Goal: Task Accomplishment & Management: Manage account settings

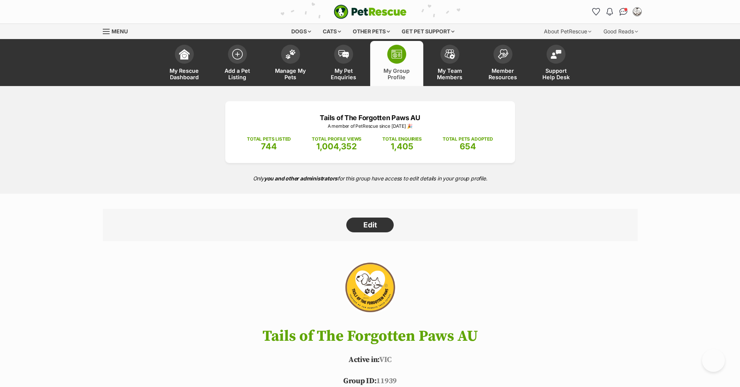
click at [290, 56] on img at bounding box center [290, 54] width 11 height 10
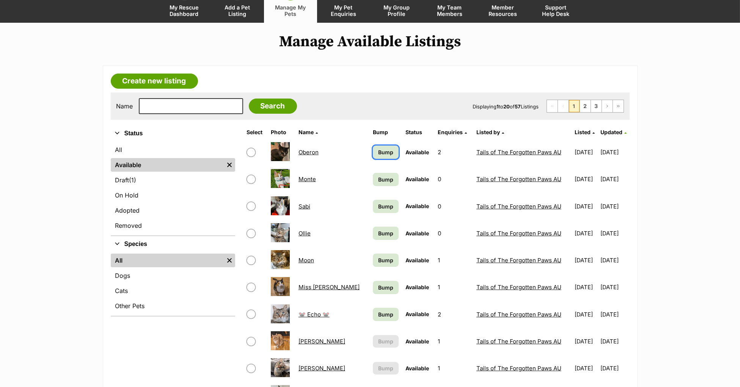
click at [378, 149] on span "Bump" at bounding box center [385, 152] width 15 height 8
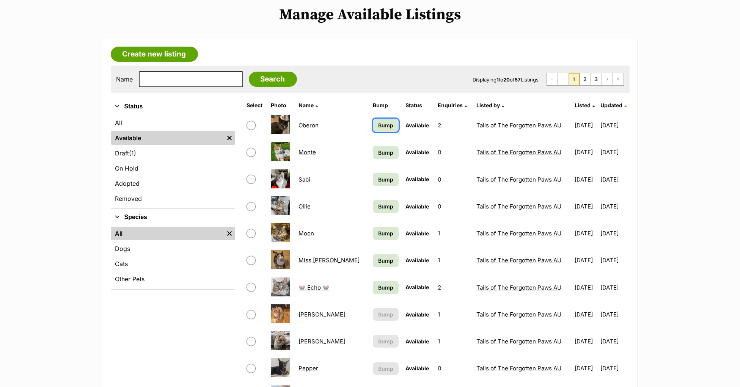
scroll to position [104, 0]
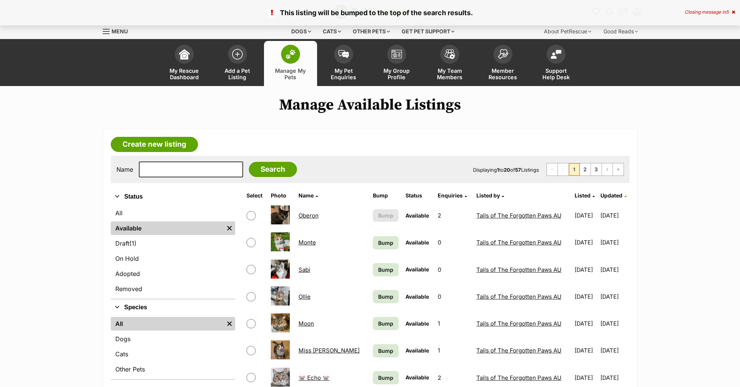
click at [373, 240] on link "Bump" at bounding box center [386, 242] width 26 height 13
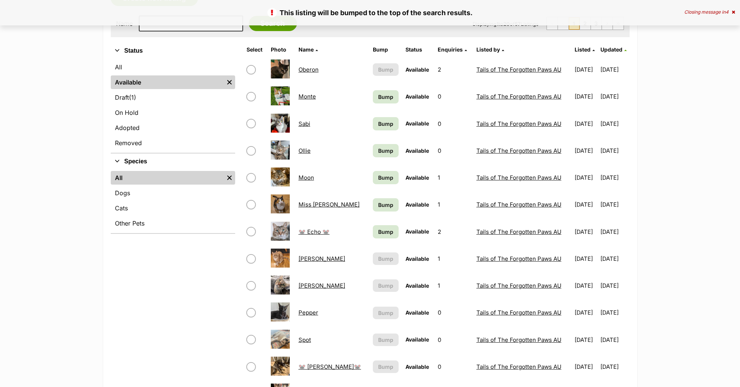
scroll to position [164, 0]
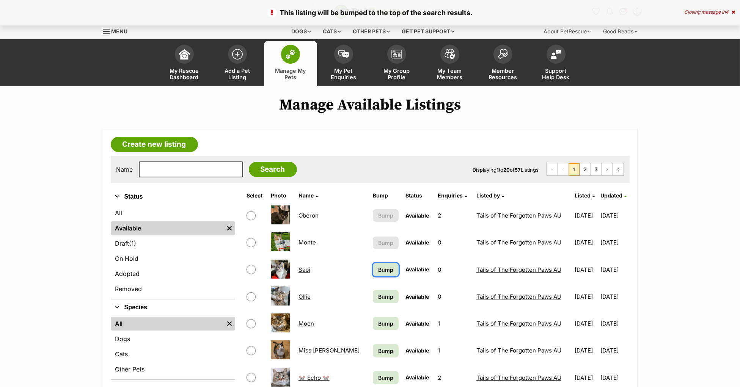
click at [373, 273] on link "Bump" at bounding box center [386, 269] width 26 height 13
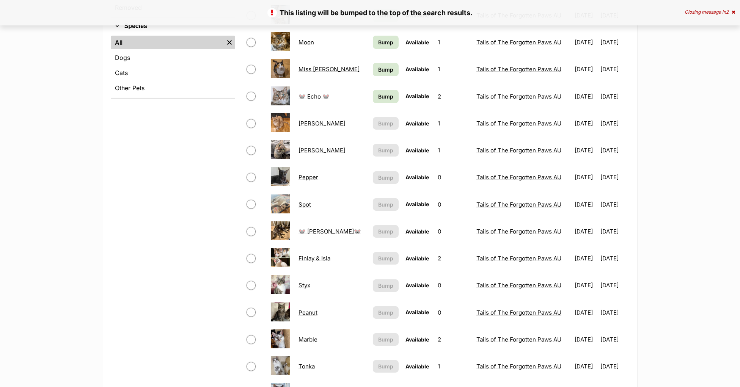
scroll to position [271, 0]
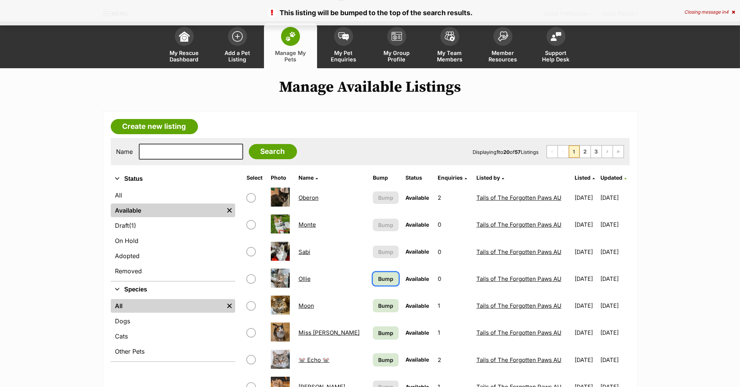
click at [378, 276] on span "Bump" at bounding box center [385, 279] width 15 height 8
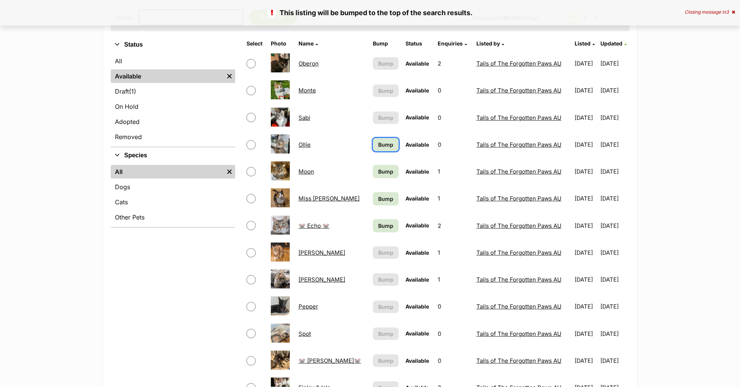
scroll to position [181, 0]
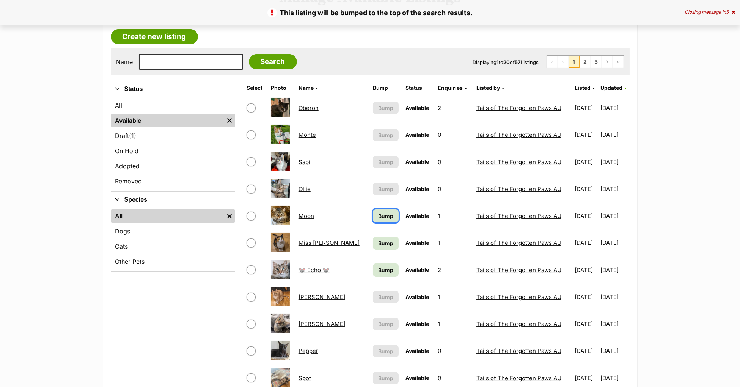
click at [378, 217] on span "Bump" at bounding box center [385, 216] width 15 height 8
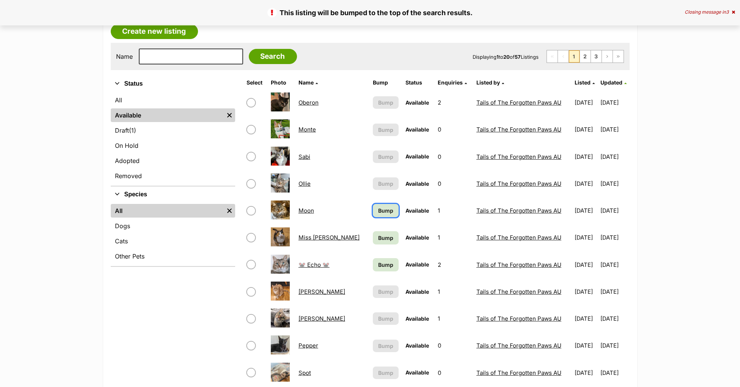
scroll to position [121, 0]
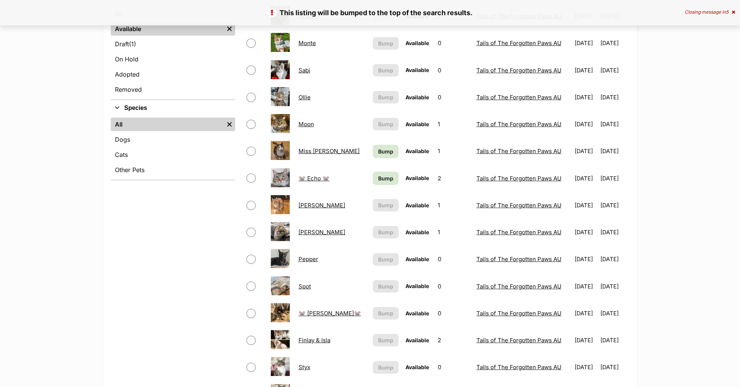
scroll to position [199, 0]
click at [378, 148] on span "Bump" at bounding box center [385, 152] width 15 height 8
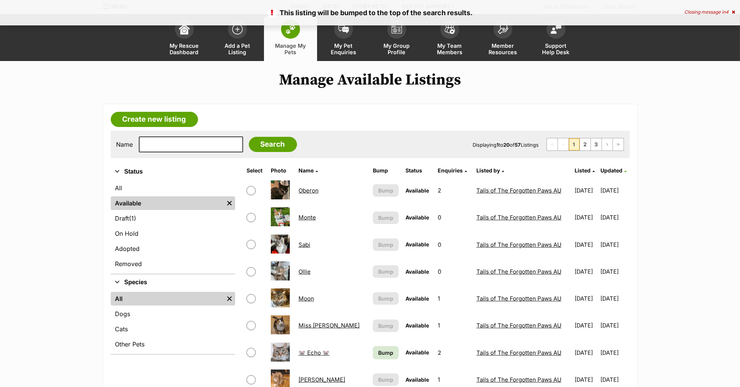
scroll to position [187, 0]
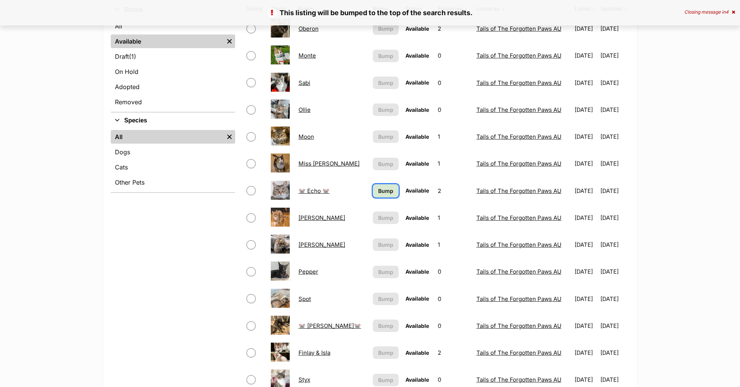
click at [378, 189] on span "Bump" at bounding box center [385, 191] width 15 height 8
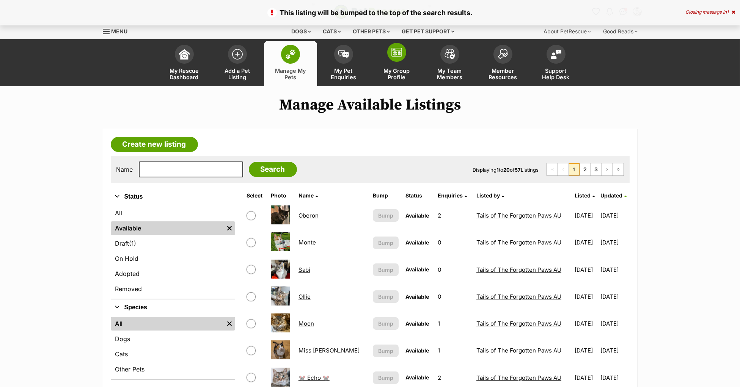
click at [397, 63] on link "My Group Profile" at bounding box center [396, 63] width 53 height 45
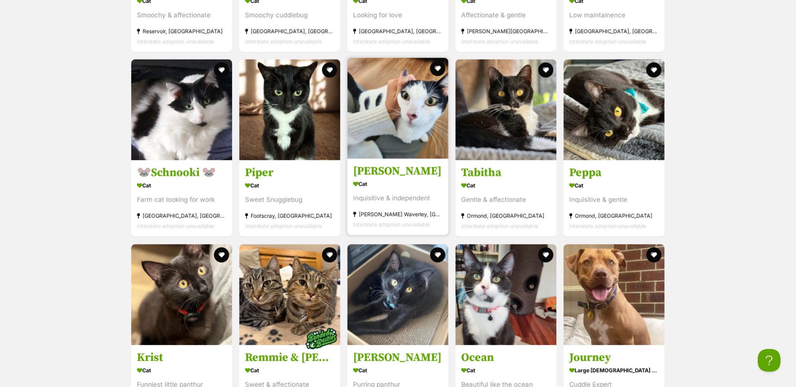
scroll to position [1201, 0]
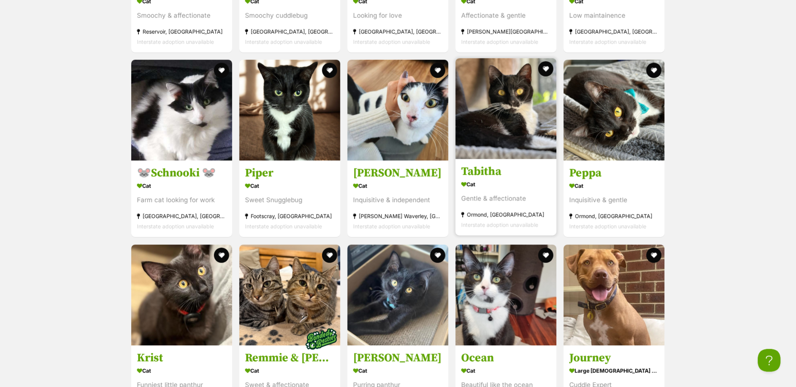
click at [499, 179] on h3 "Tabitha" at bounding box center [506, 172] width 90 height 14
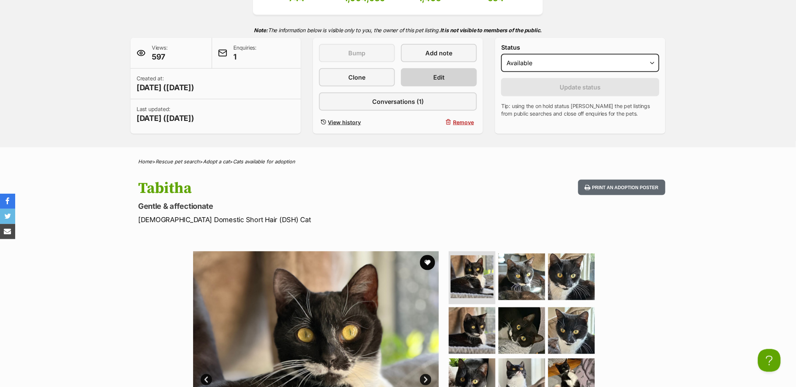
scroll to position [15, 0]
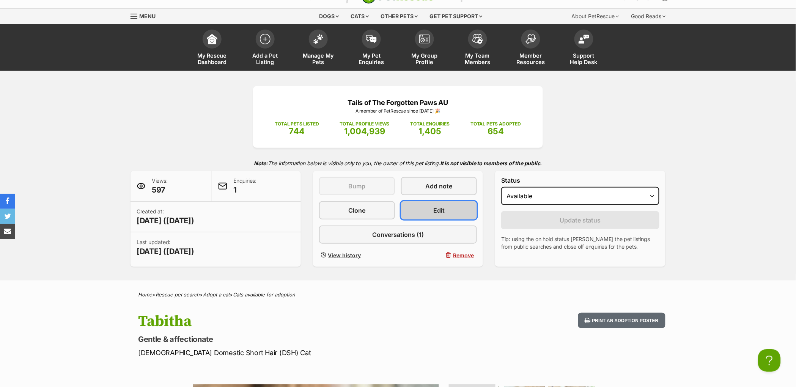
click at [446, 220] on link "Edit" at bounding box center [439, 210] width 76 height 18
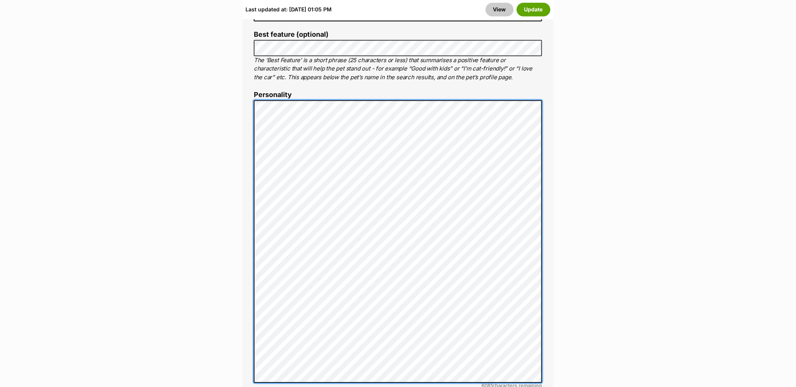
scroll to position [557, 0]
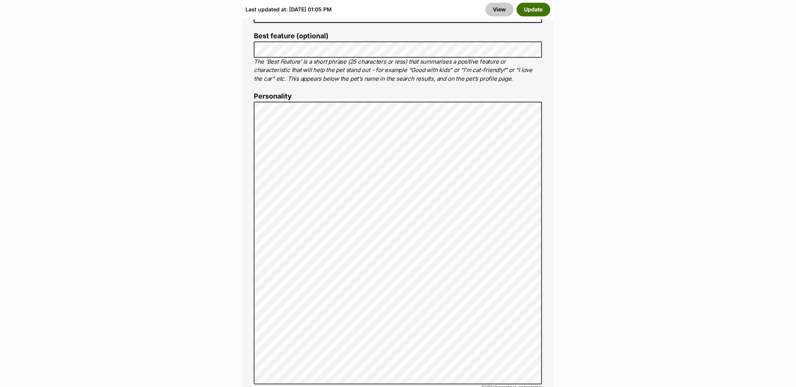
click at [532, 14] on button "Update" at bounding box center [534, 10] width 34 height 14
